Goal: Transaction & Acquisition: Download file/media

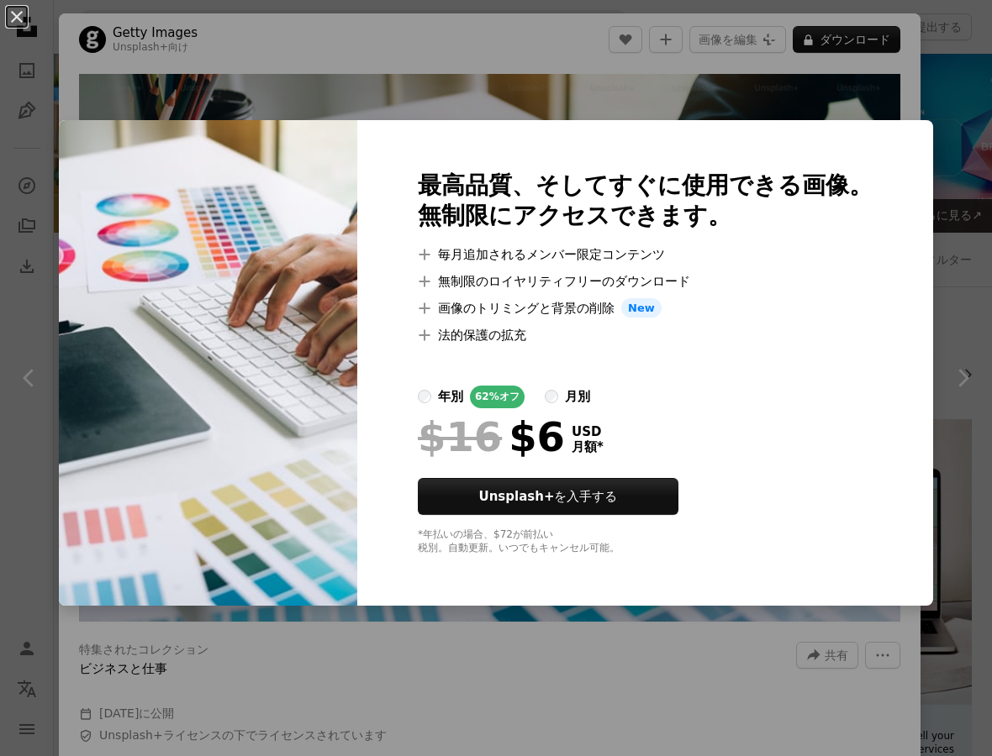
scroll to position [809, 0]
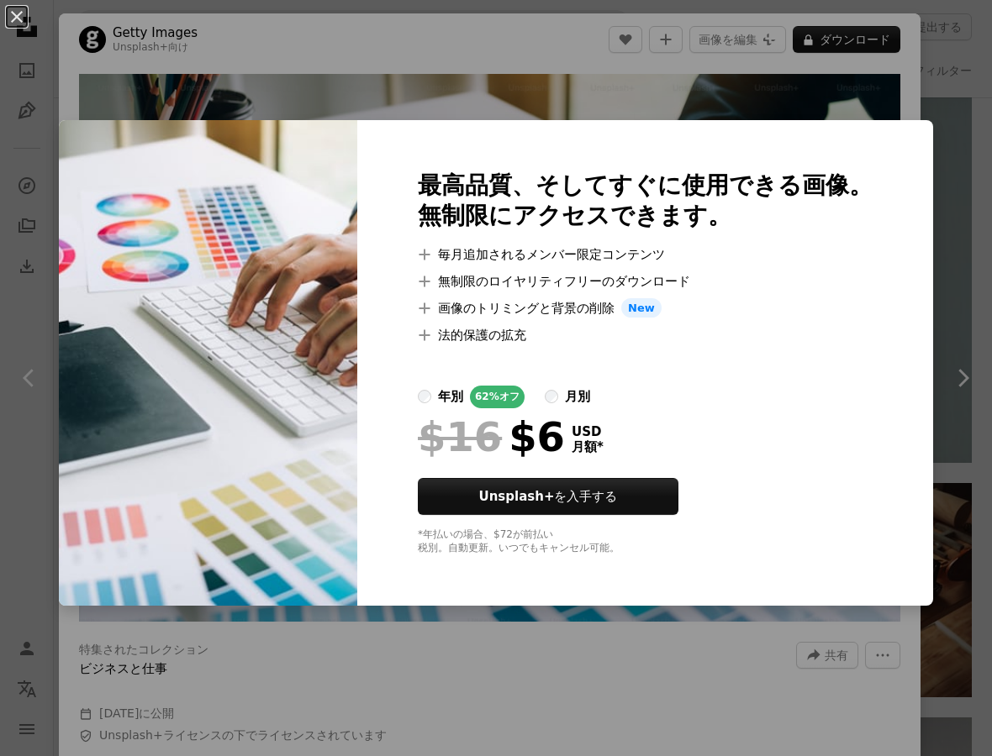
click at [726, 119] on div "An X shape 最高品質、そしてすぐに使用できる画像。 無制限にアクセスできます。 A plus sign 毎月追加されるメンバー限定コンテンツ A p…" at bounding box center [496, 378] width 992 height 756
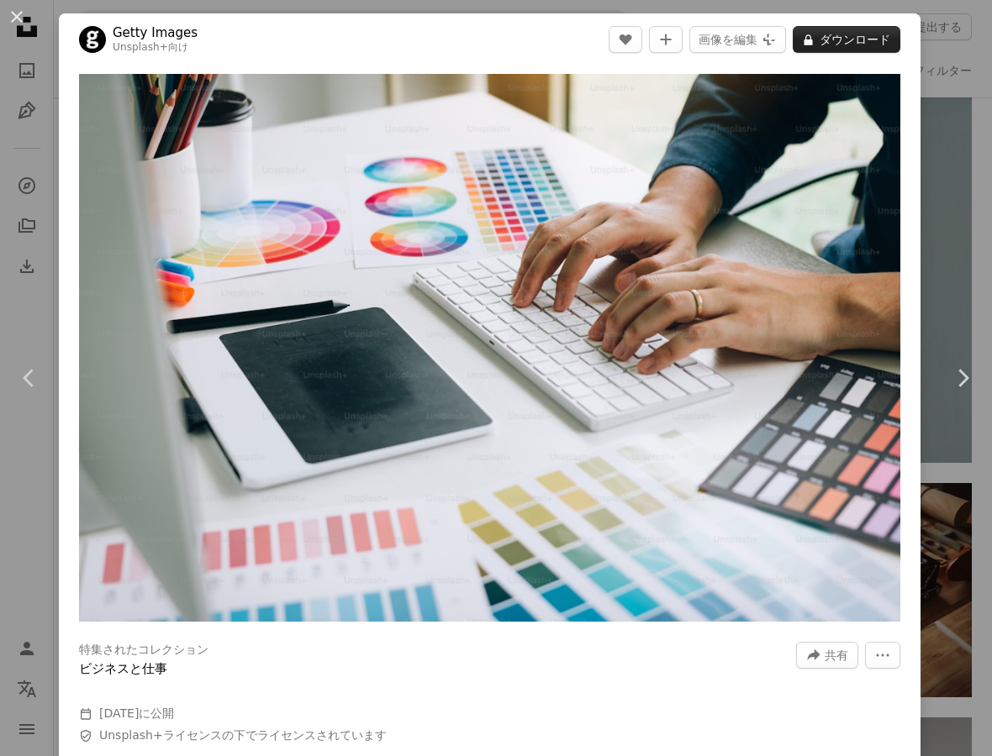
click at [844, 43] on button "A lock ダウンロード" at bounding box center [847, 39] width 108 height 27
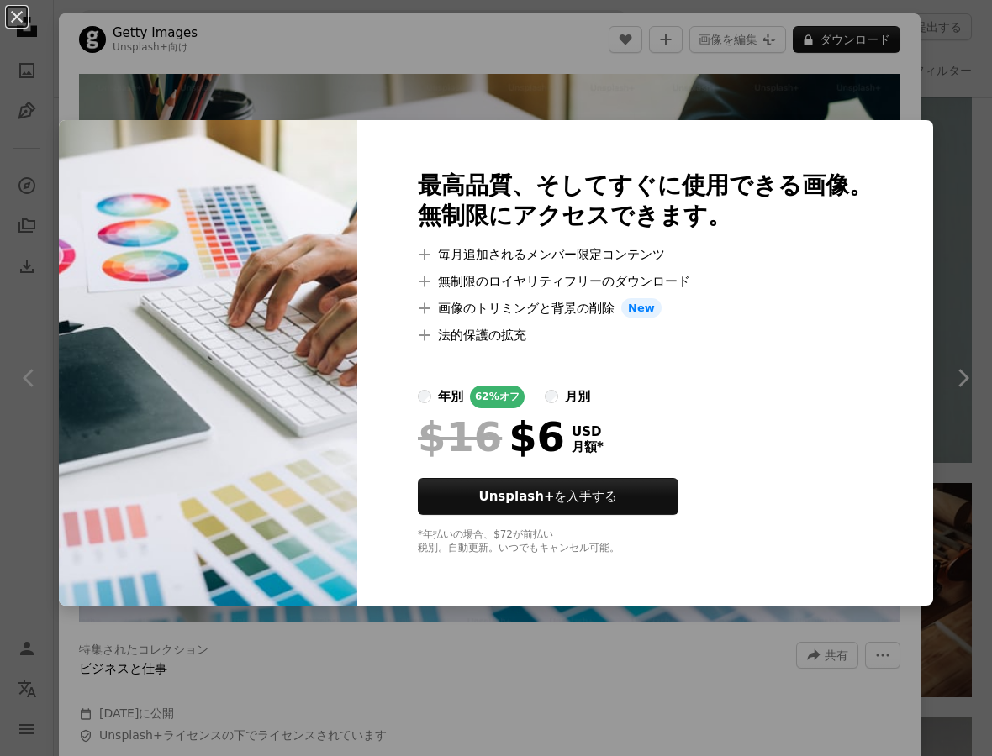
click at [815, 95] on div "An X shape 最高品質、そしてすぐに使用できる画像。 無制限にアクセスできます。 A plus sign 毎月追加されるメンバー限定コンテンツ A p…" at bounding box center [496, 378] width 992 height 756
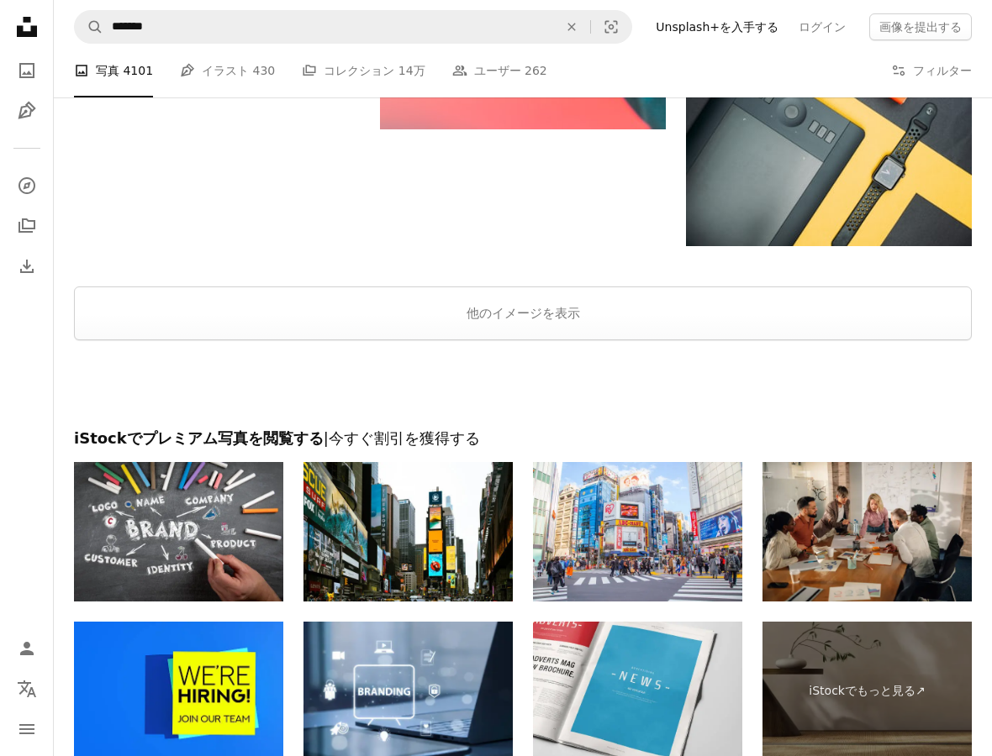
scroll to position [2208, 0]
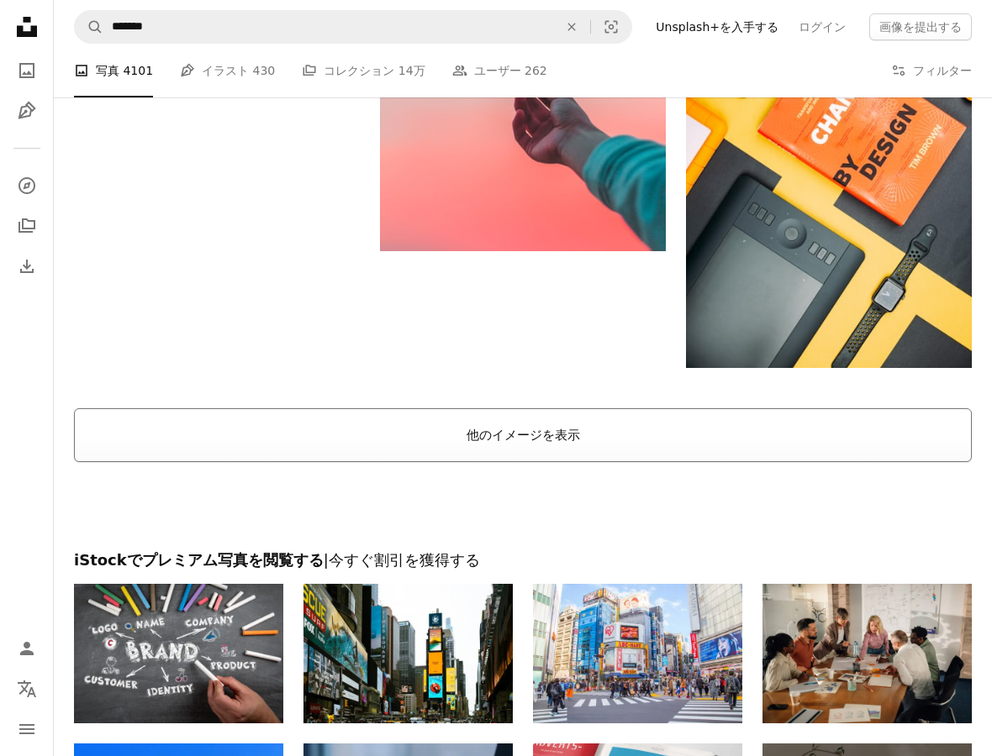
click at [367, 455] on button "他のイメージを表示" at bounding box center [523, 436] width 898 height 54
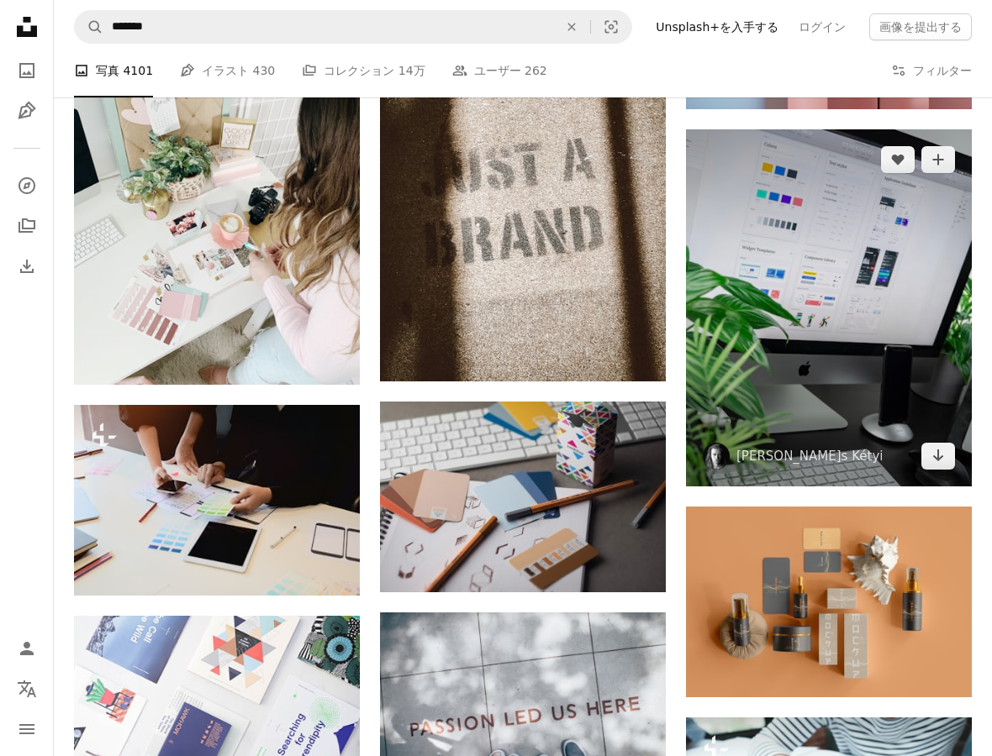
scroll to position [3039, 0]
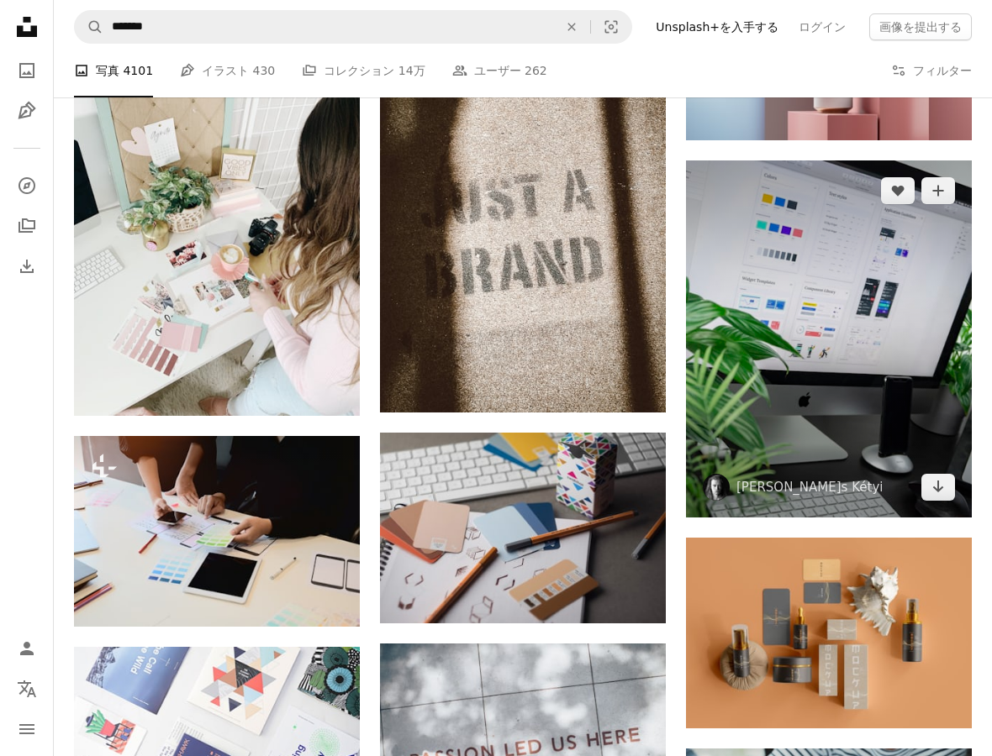
click at [810, 324] on img at bounding box center [829, 339] width 286 height 357
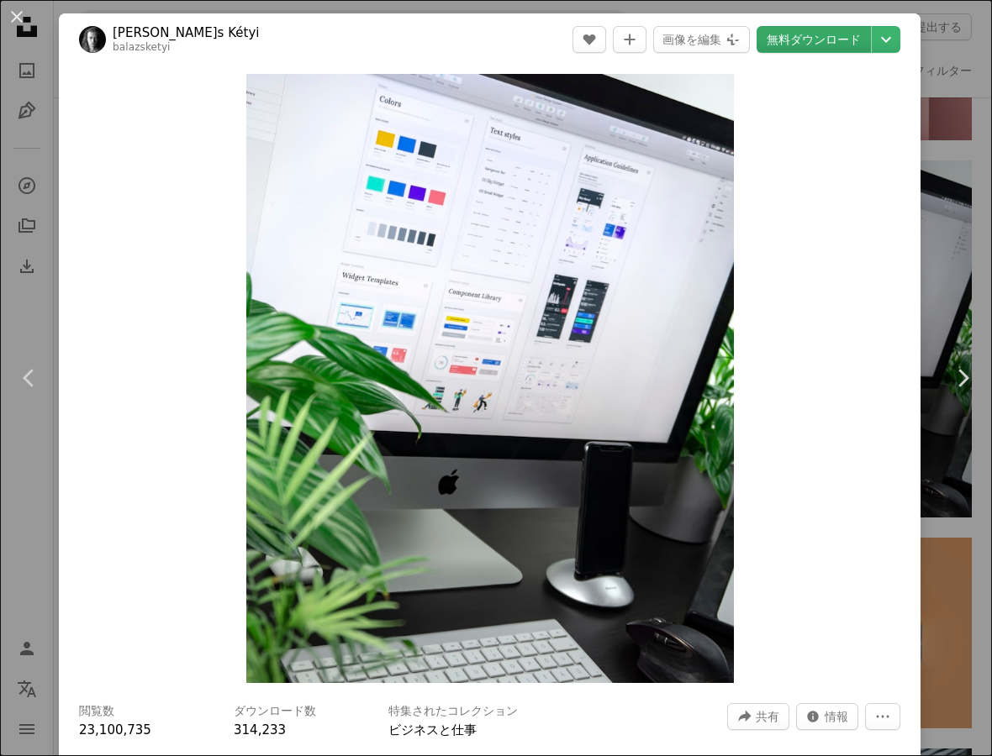
click at [825, 43] on link "無料ダウンロード" at bounding box center [813, 39] width 114 height 27
